Goal: Information Seeking & Learning: Learn about a topic

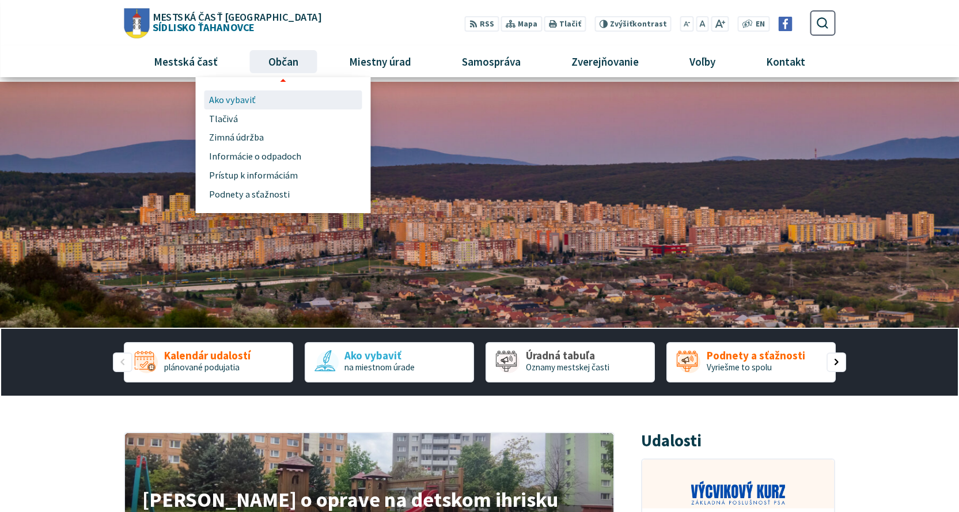
click at [236, 100] on span "Ako vybaviť" at bounding box center [232, 99] width 47 height 19
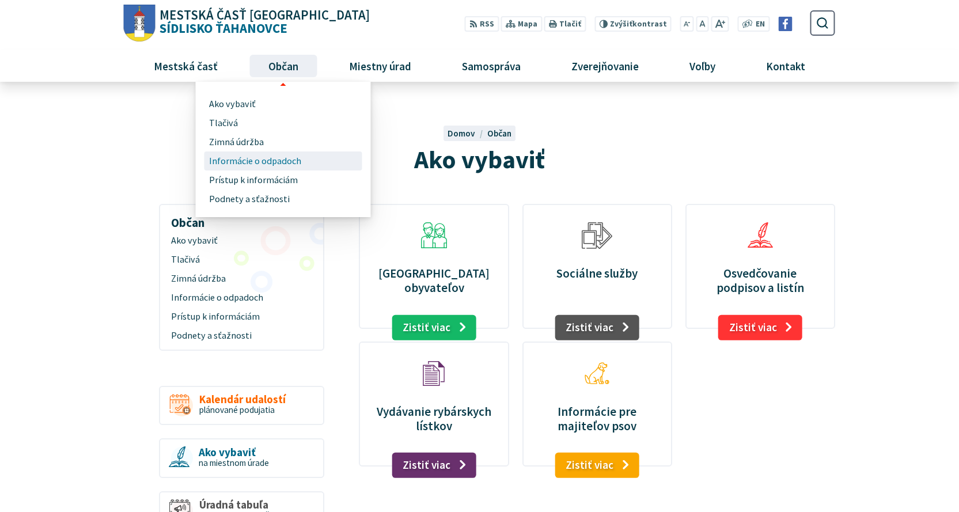
click at [291, 162] on span "Informácie o odpadoch" at bounding box center [255, 160] width 92 height 19
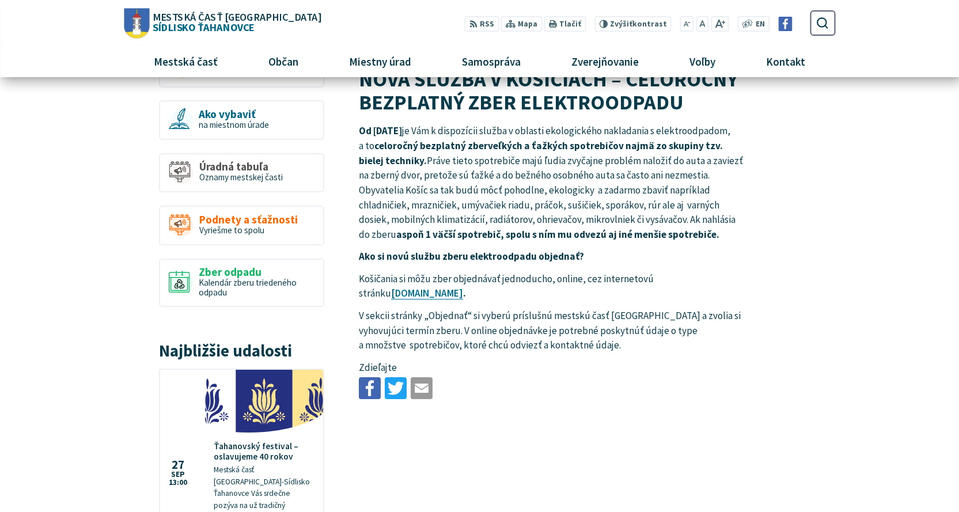
scroll to position [403, 0]
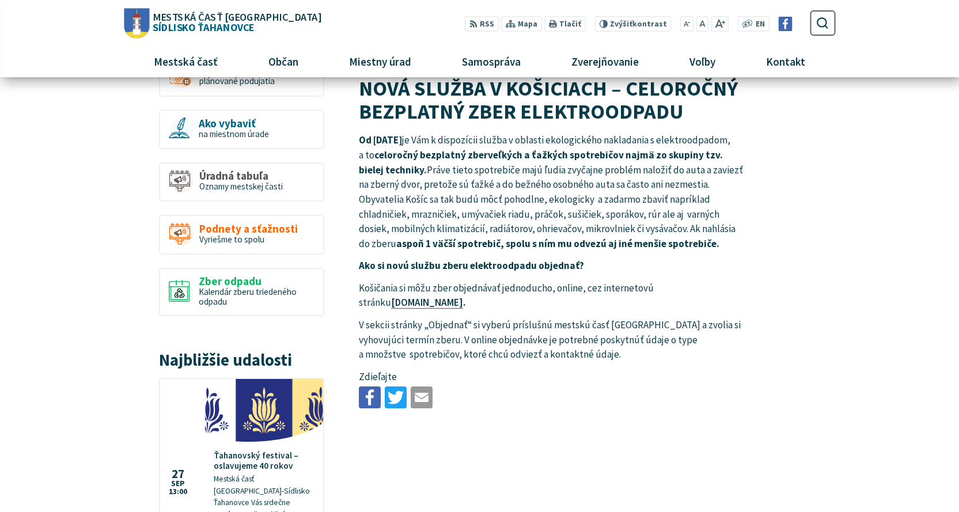
click at [463, 304] on link "www.zberelektroodpadu.sk" at bounding box center [427, 302] width 72 height 13
